Goal: Navigation & Orientation: Find specific page/section

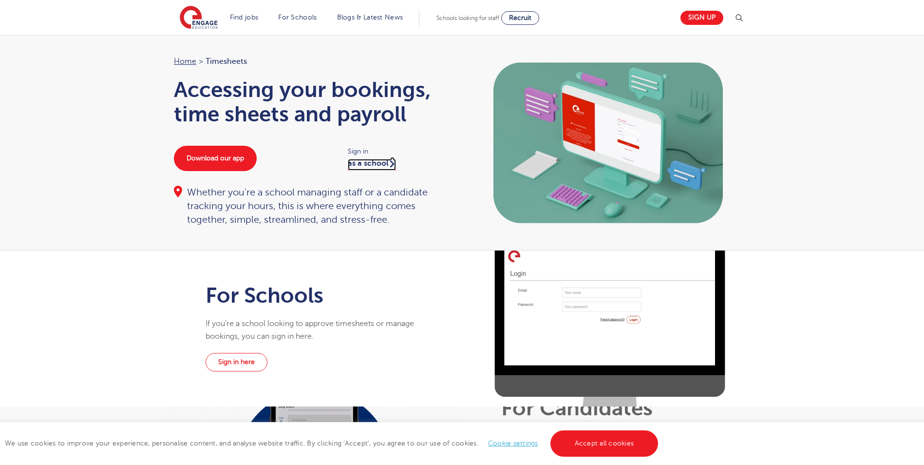
click at [378, 166] on link "as a school" at bounding box center [372, 165] width 48 height 12
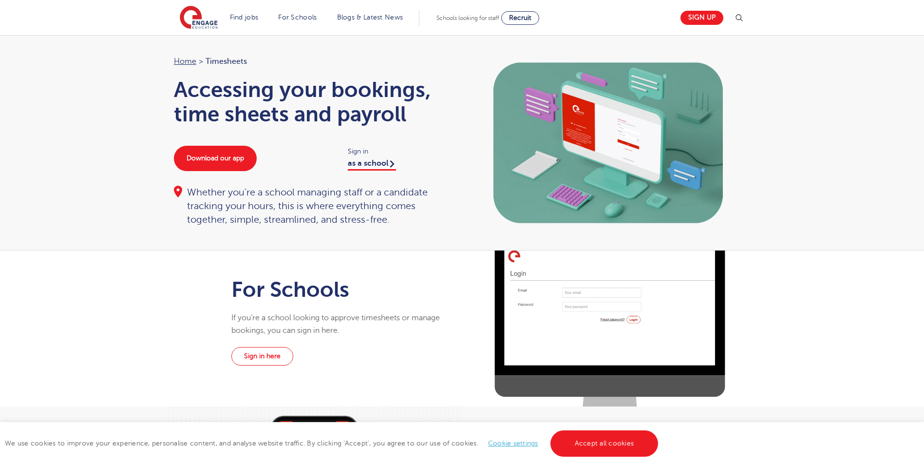
scroll to position [81, 0]
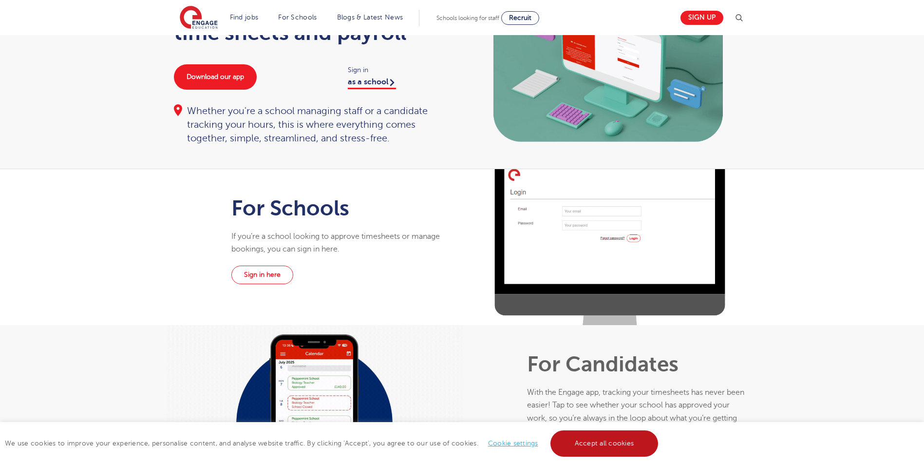
click at [590, 447] on link "Accept all cookies" at bounding box center [604, 443] width 108 height 26
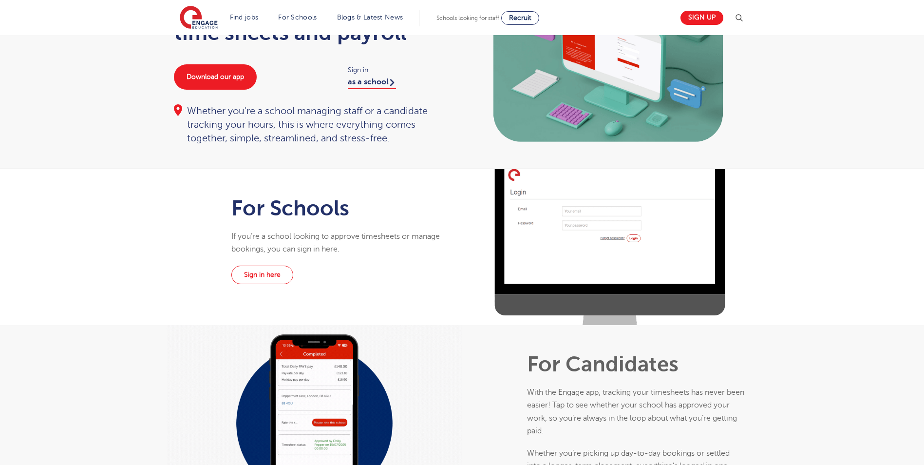
click at [371, 76] on div "Sign in as a school" at bounding box center [400, 76] width 124 height 24
drag, startPoint x: 371, startPoint y: 76, endPoint x: 375, endPoint y: 82, distance: 6.6
click at [375, 82] on link "as a school" at bounding box center [372, 83] width 48 height 12
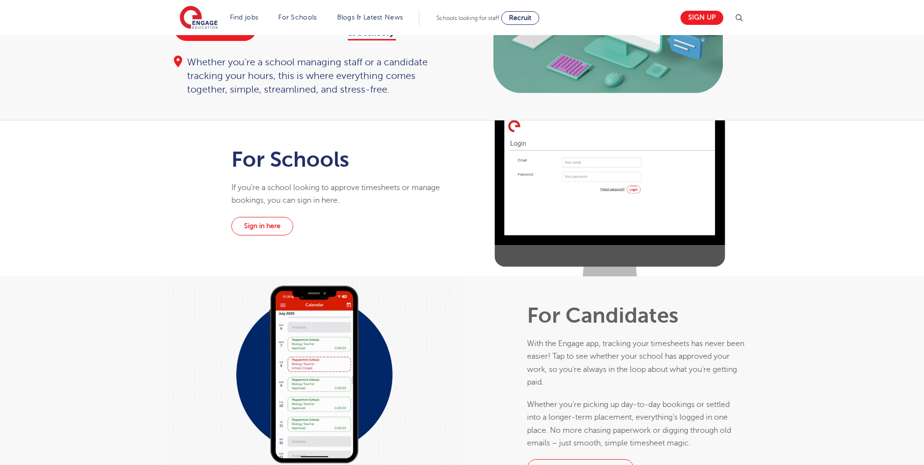
scroll to position [81, 0]
